Goal: Task Accomplishment & Management: Use online tool/utility

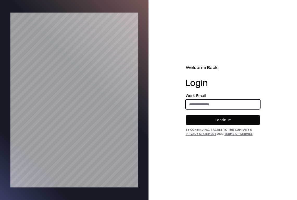
click at [209, 105] on input "email" at bounding box center [223, 103] width 74 height 9
type input "**********"
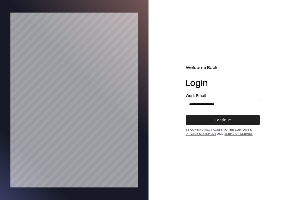
click at [219, 118] on button "Continue" at bounding box center [223, 119] width 74 height 9
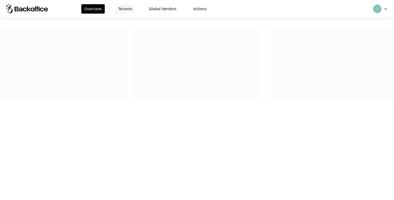
click at [124, 7] on button "Tenants" at bounding box center [125, 8] width 20 height 9
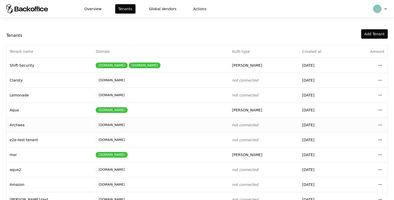
scroll to position [73, 0]
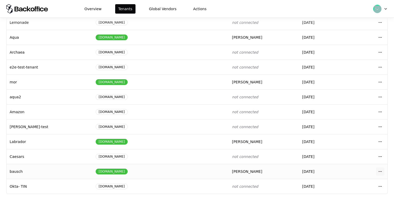
click at [381, 174] on html "Overview Tenants Global Vendors Actions Tenants Add Tenant Tenant name Domain A…" at bounding box center [197, 100] width 394 height 200
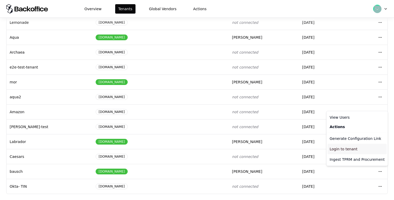
click at [351, 150] on div "Login to tenant" at bounding box center [357, 149] width 59 height 10
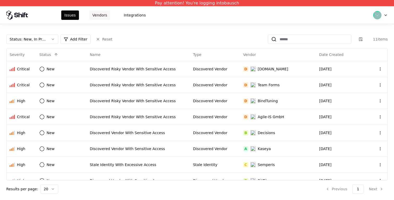
click at [101, 18] on button "Vendors" at bounding box center [99, 14] width 21 height 9
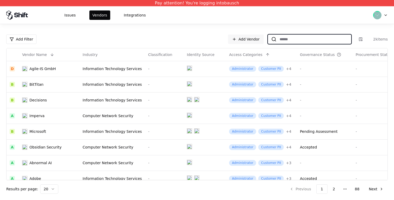
click at [309, 41] on input at bounding box center [314, 38] width 75 height 9
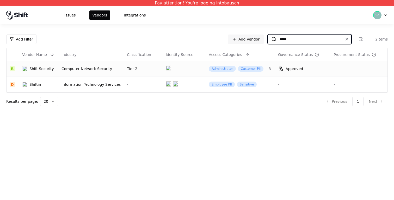
type input "*****"
click at [81, 68] on div "Computer Network Security" at bounding box center [91, 68] width 59 height 5
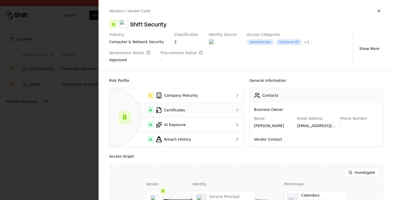
click at [210, 110] on div "A Certificates" at bounding box center [169, 110] width 111 height 6
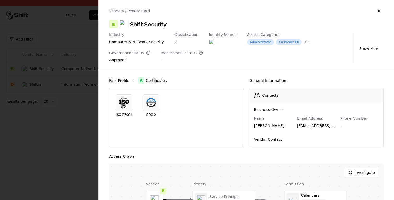
click at [118, 81] on link "Risk Profile" at bounding box center [119, 80] width 20 height 5
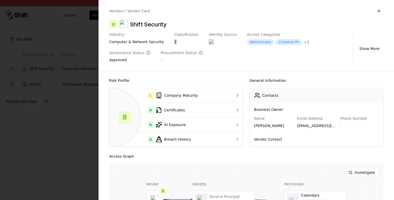
drag, startPoint x: 169, startPoint y: 39, endPoint x: 178, endPoint y: 40, distance: 9.2
click at [178, 40] on div "Industry computer & network security Classification 2 Identity Source Access Ca…" at bounding box center [230, 48] width 242 height 32
click at [184, 50] on div "Industry computer & network security Classification 2 Identity Source Access Ca…" at bounding box center [230, 48] width 242 height 32
click at [379, 9] on button "button" at bounding box center [379, 10] width 9 height 9
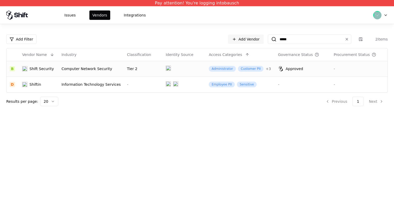
click at [128, 68] on div "Tier 2" at bounding box center [143, 68] width 33 height 5
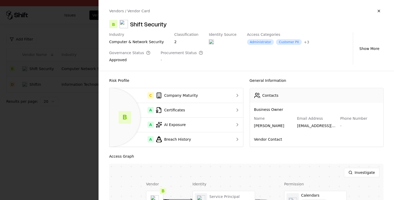
click at [94, 62] on div at bounding box center [197, 100] width 394 height 200
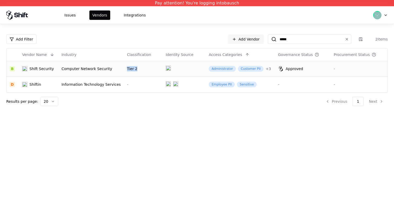
drag, startPoint x: 122, startPoint y: 68, endPoint x: 132, endPoint y: 68, distance: 10.2
click at [132, 68] on div "Tier 2" at bounding box center [143, 68] width 33 height 5
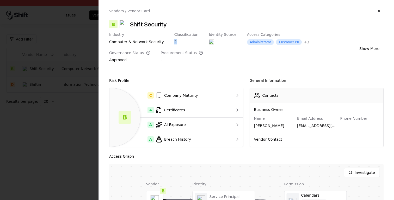
drag, startPoint x: 171, startPoint y: 41, endPoint x: 181, endPoint y: 41, distance: 10.2
click at [181, 41] on div "Industry computer & network security Classification 2 Identity Source Access Ca…" at bounding box center [230, 48] width 242 height 32
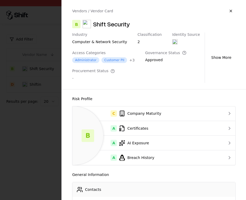
click at [193, 10] on div "Vendors / Vendor Card" at bounding box center [153, 10] width 163 height 9
drag, startPoint x: 95, startPoint y: 23, endPoint x: 144, endPoint y: 26, distance: 49.1
click at [144, 26] on div "B Shift Security" at bounding box center [153, 24] width 163 height 8
copy div "Shift Security"
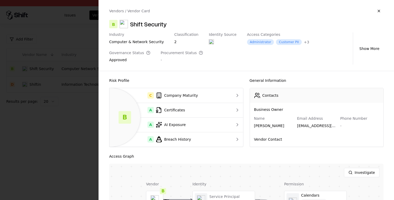
click at [210, 76] on div "Risk Profile B C Company Maturity A Certificates A AI Exposure A Breach History…" at bounding box center [247, 135] width 296 height 129
click at [191, 124] on div "A AI Exposure" at bounding box center [169, 124] width 111 height 6
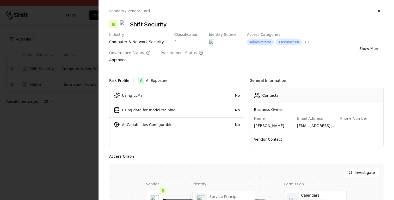
click at [116, 80] on link "Risk Profile" at bounding box center [119, 80] width 20 height 5
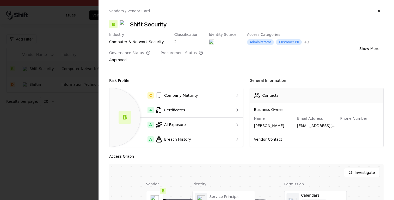
click at [87, 59] on div at bounding box center [197, 100] width 394 height 200
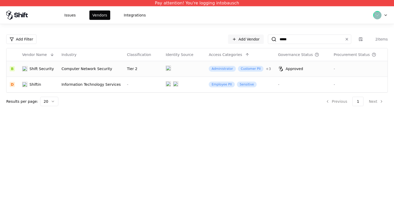
click at [386, 14] on html "Pay attention! You're logging into bausch Issues Vendors Integrations Add Filte…" at bounding box center [197, 100] width 394 height 200
click at [350, 42] on div "Log out" at bounding box center [359, 41] width 56 height 10
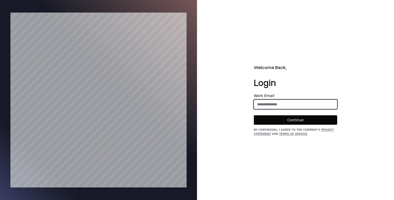
click at [274, 104] on input "email" at bounding box center [295, 103] width 83 height 9
type input "**********"
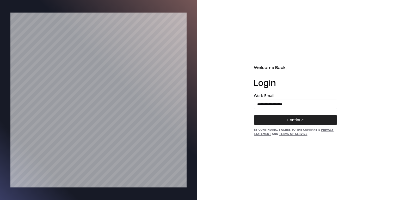
click at [287, 120] on button "Continue" at bounding box center [295, 119] width 83 height 9
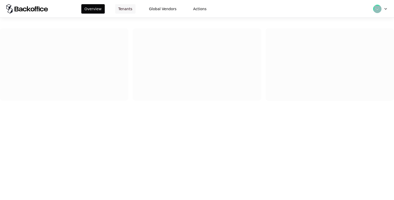
click at [122, 6] on button "Tenants" at bounding box center [125, 8] width 20 height 9
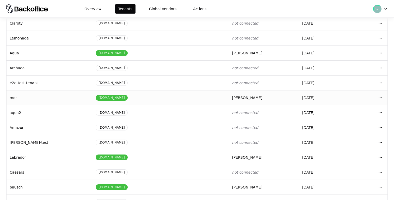
scroll to position [73, 0]
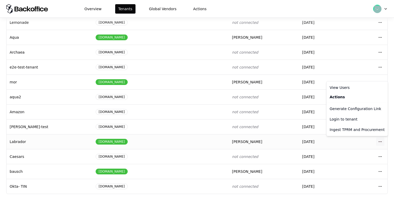
click at [381, 141] on html "Overview Tenants Global Vendors Actions Tenants Add Tenant Tenant name Domain A…" at bounding box center [197, 100] width 394 height 200
click at [341, 119] on div "Login to tenant" at bounding box center [357, 119] width 59 height 10
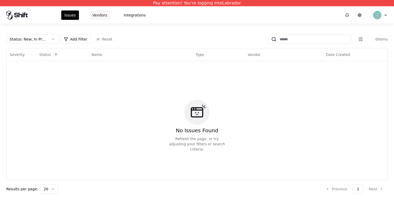
click at [100, 15] on button "Vendors" at bounding box center [99, 14] width 21 height 9
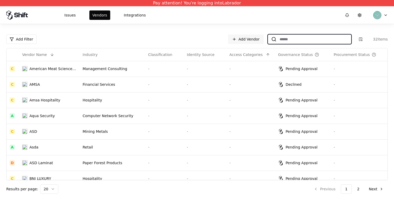
click at [300, 40] on input at bounding box center [314, 38] width 75 height 9
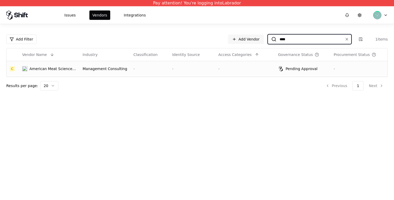
type input "****"
click at [244, 71] on td "-" at bounding box center [246, 69] width 60 height 16
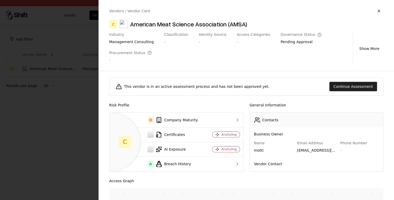
click at [357, 87] on button "Continue Assessment" at bounding box center [354, 86] width 48 height 9
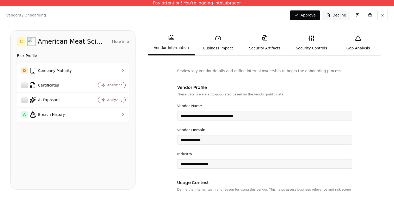
click at [366, 44] on link "Gap Analysis" at bounding box center [358, 43] width 47 height 24
